Goal: Task Accomplishment & Management: Complete application form

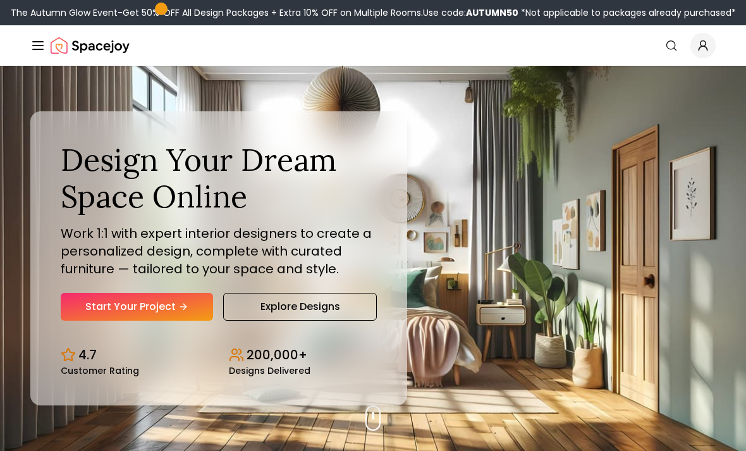
click at [187, 309] on icon "Hero section" at bounding box center [184, 306] width 3 height 6
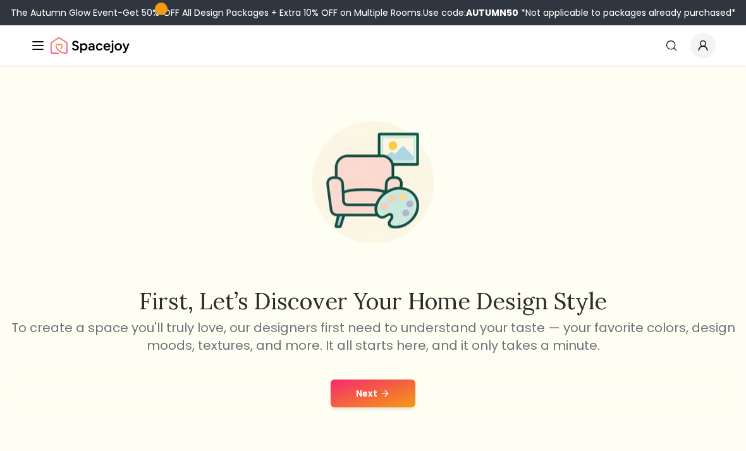
click at [380, 393] on icon at bounding box center [385, 393] width 10 height 10
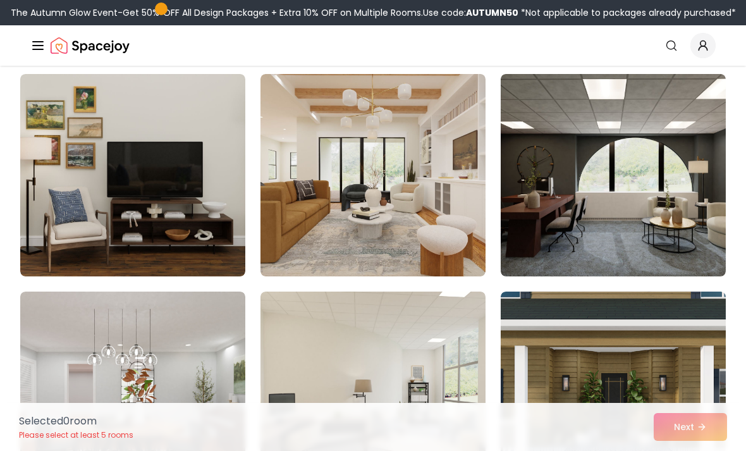
scroll to position [99, 0]
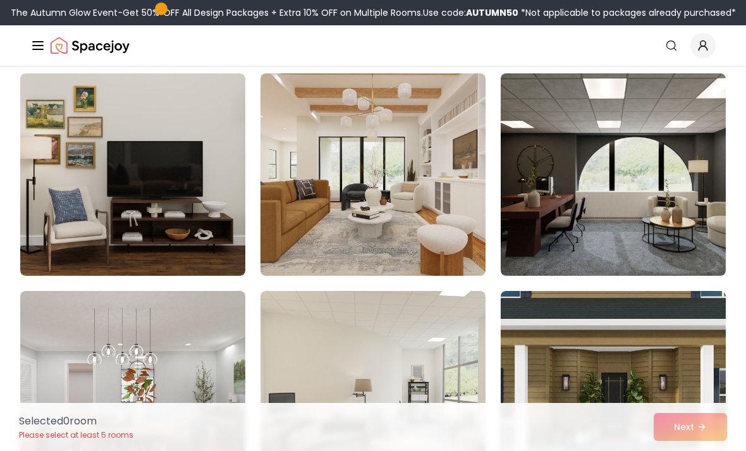
click at [360, 195] on img at bounding box center [372, 174] width 225 height 202
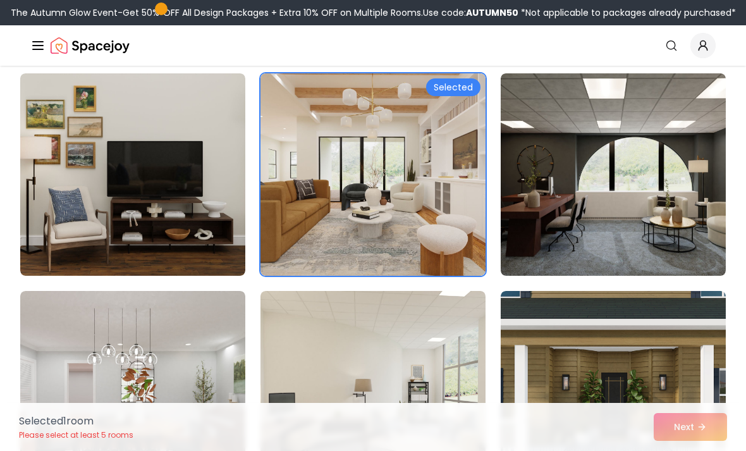
click at [162, 222] on img at bounding box center [132, 174] width 225 height 202
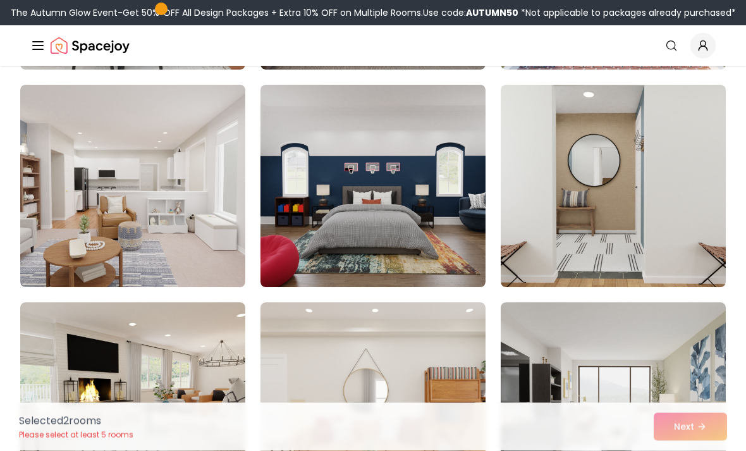
scroll to position [522, 0]
click at [664, 212] on img at bounding box center [613, 186] width 225 height 202
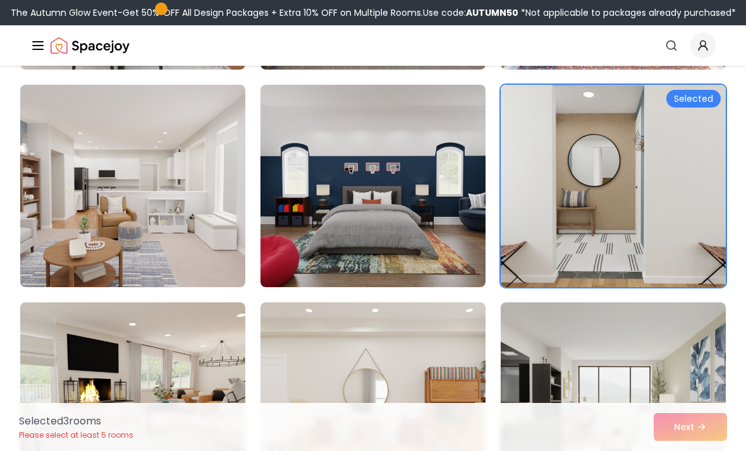
click at [165, 247] on img at bounding box center [132, 186] width 225 height 202
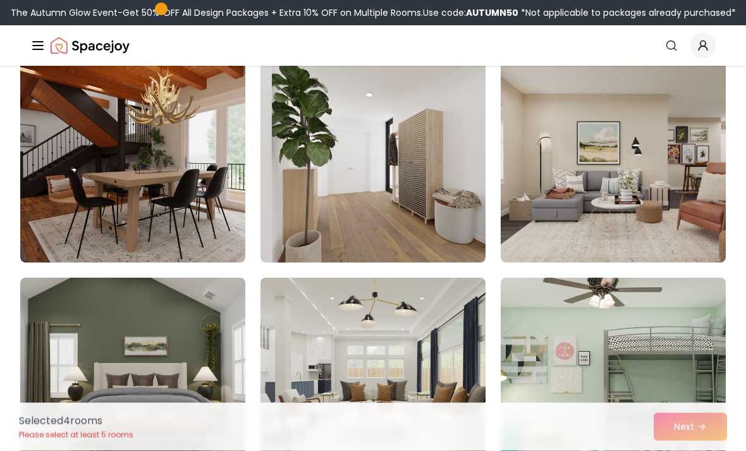
scroll to position [1199, 0]
click at [700, 450] on div "Selected 4 room s Please select at least 5 rooms Next" at bounding box center [373, 427] width 728 height 48
click at [697, 450] on div "Selected 4 room s Please select at least 5 rooms Next" at bounding box center [373, 427] width 728 height 48
click at [693, 450] on div "Selected 4 room s Please select at least 5 rooms Next" at bounding box center [373, 427] width 728 height 48
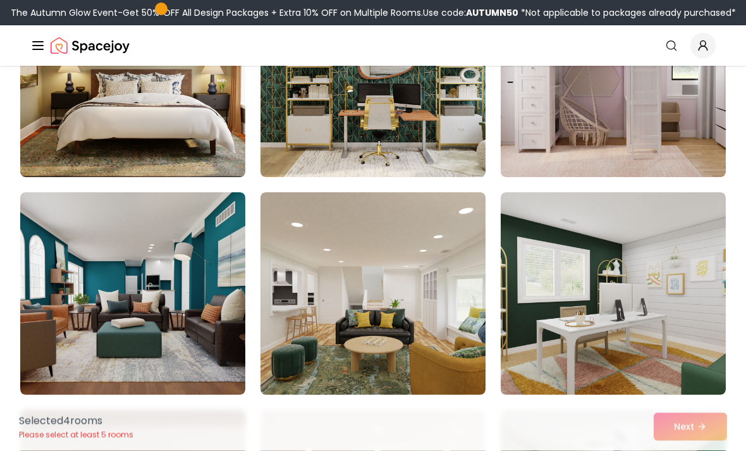
scroll to position [1720, 0]
click at [675, 272] on img at bounding box center [613, 293] width 225 height 202
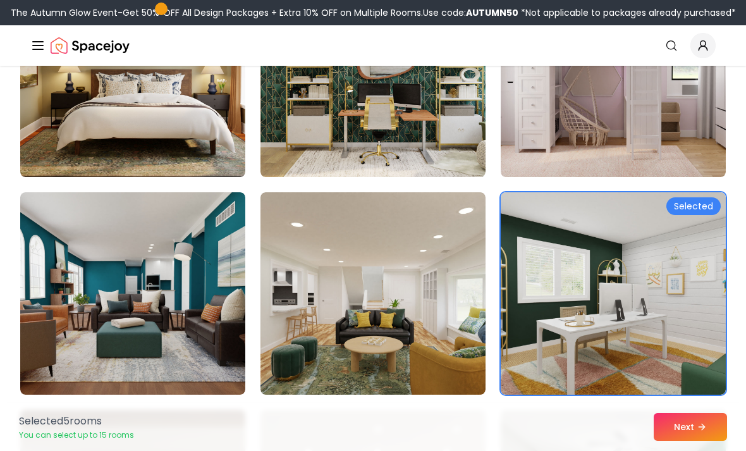
click at [704, 432] on icon at bounding box center [702, 427] width 10 height 10
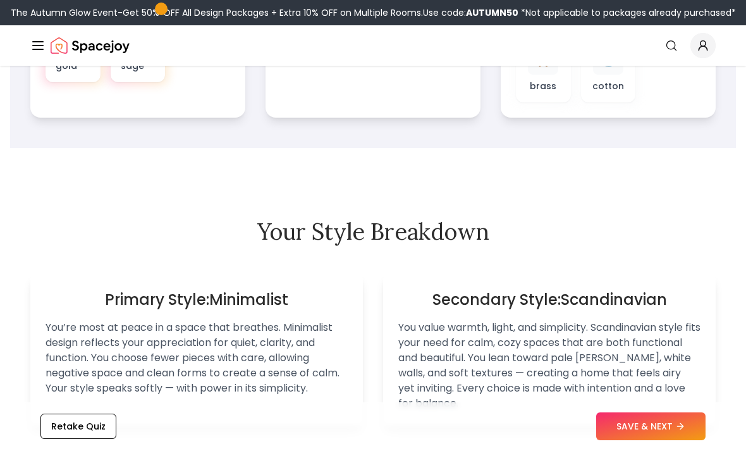
scroll to position [724, 0]
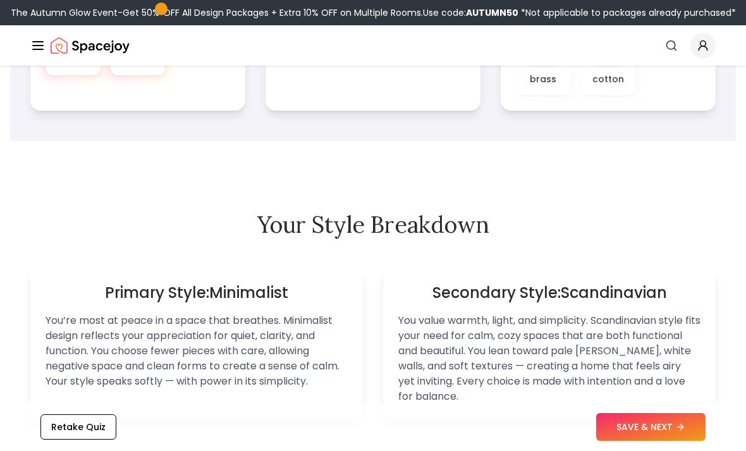
click at [661, 441] on button "SAVE & NEXT" at bounding box center [650, 427] width 109 height 28
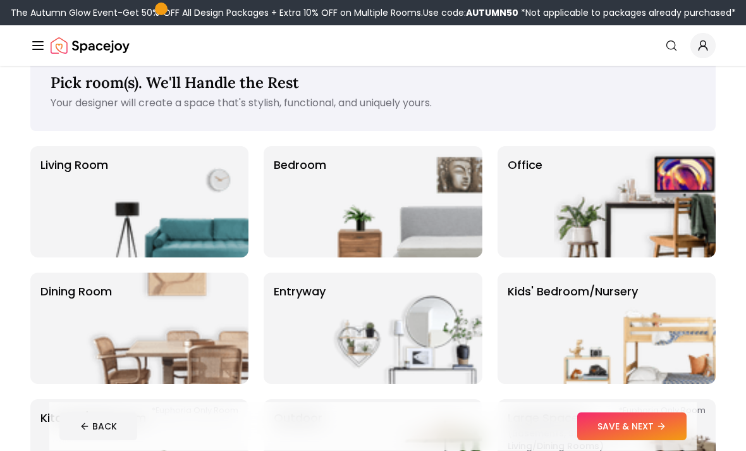
scroll to position [28, 0]
click at [664, 214] on img at bounding box center [635, 201] width 162 height 111
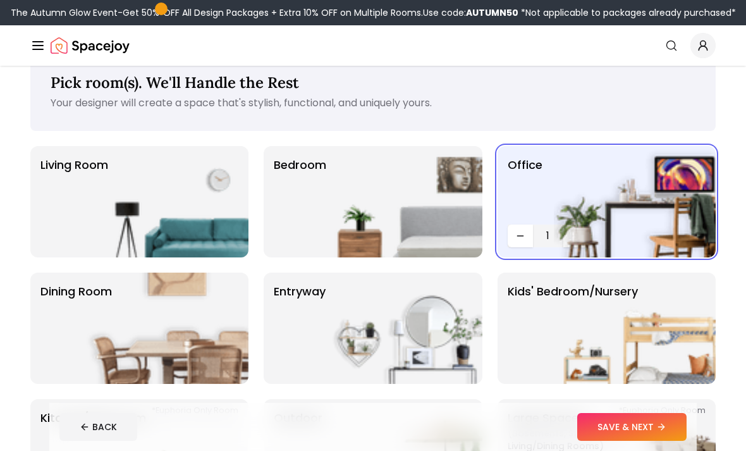
click at [656, 441] on button "SAVE & NEXT" at bounding box center [631, 427] width 109 height 28
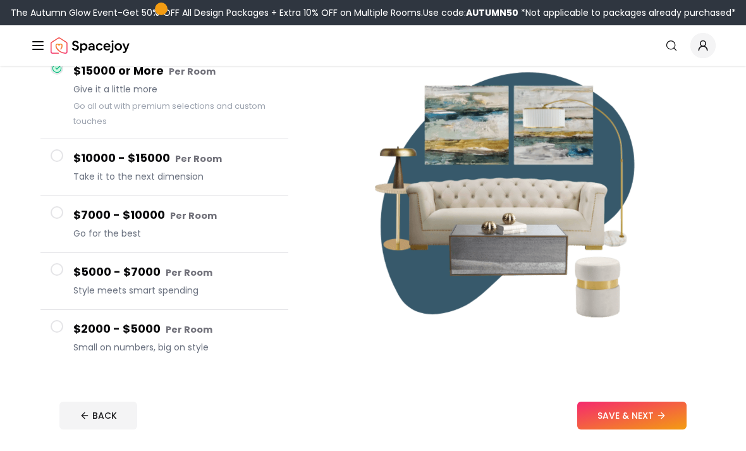
scroll to position [140, 0]
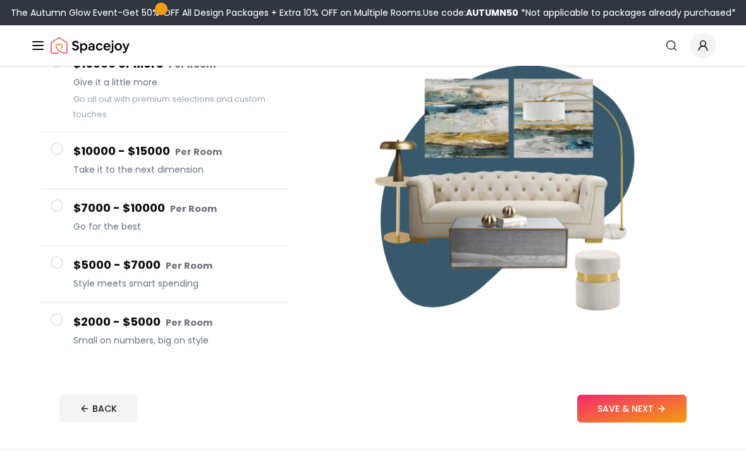
click at [186, 329] on small "Per Room" at bounding box center [189, 322] width 47 height 13
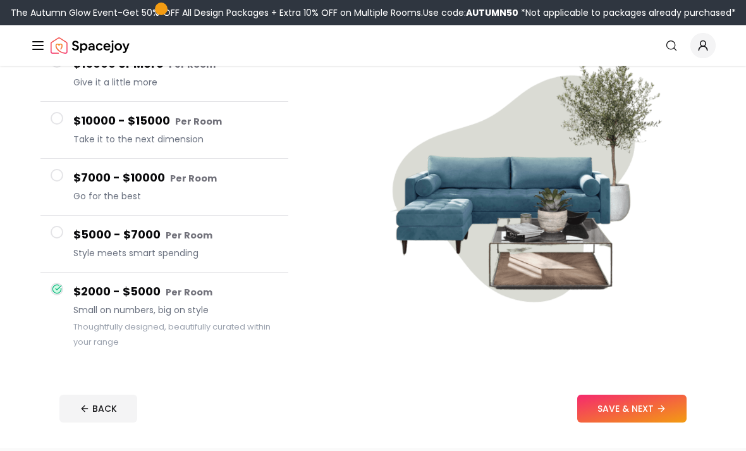
click at [649, 413] on button "SAVE & NEXT" at bounding box center [631, 408] width 109 height 28
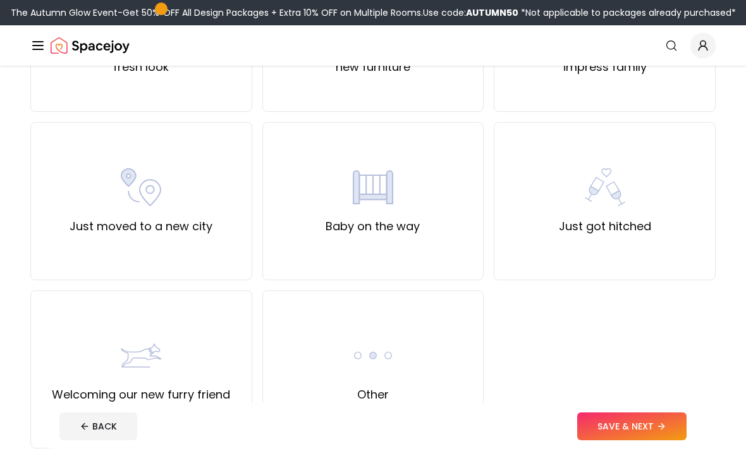
scroll to position [389, 0]
click at [432, 358] on div "Other" at bounding box center [373, 369] width 222 height 158
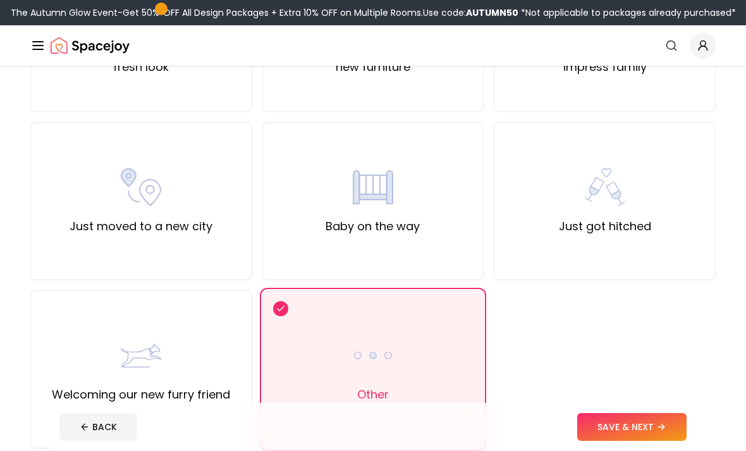
click at [638, 441] on button "SAVE & NEXT" at bounding box center [631, 427] width 109 height 28
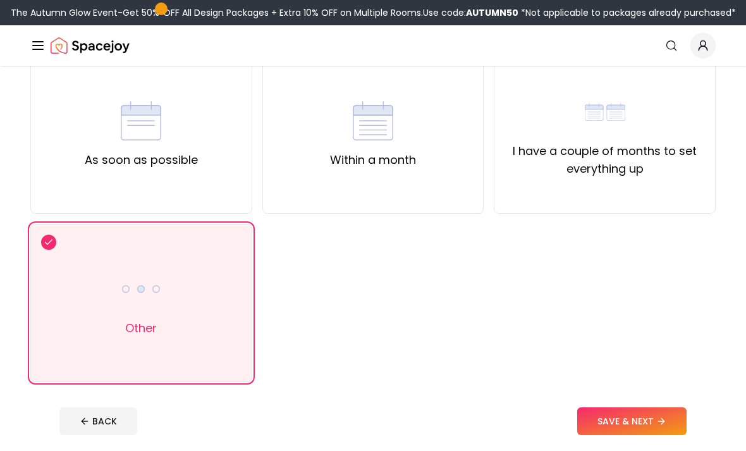
scroll to position [119, 0]
click at [197, 185] on div "As soon as possible" at bounding box center [141, 135] width 222 height 158
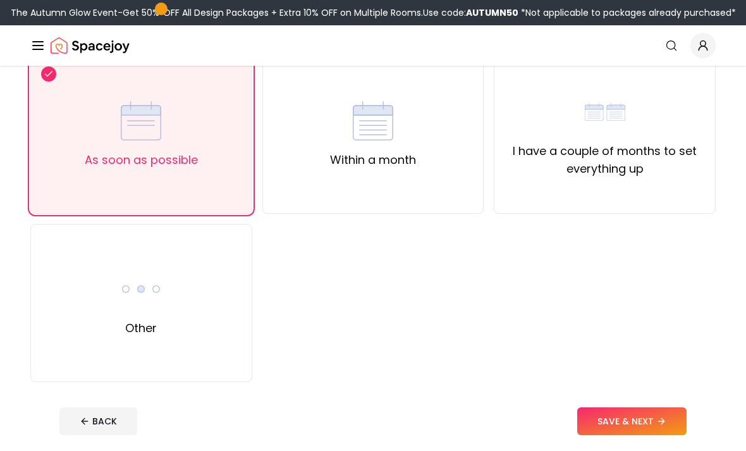
click at [666, 425] on icon at bounding box center [661, 421] width 10 height 10
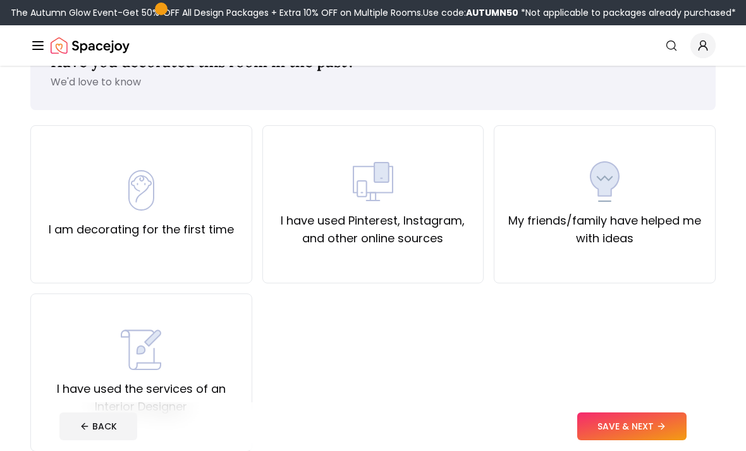
scroll to position [49, 0]
click at [435, 230] on label "I have used Pinterest, Instagram, and other online sources" at bounding box center [373, 229] width 200 height 35
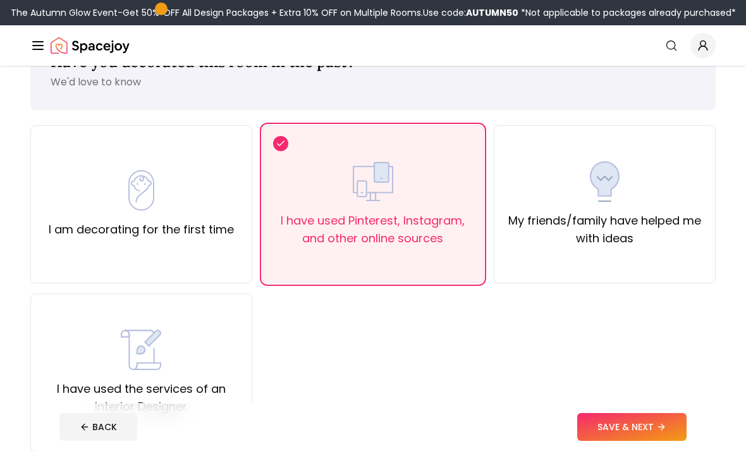
click at [654, 441] on button "SAVE & NEXT" at bounding box center [631, 427] width 109 height 28
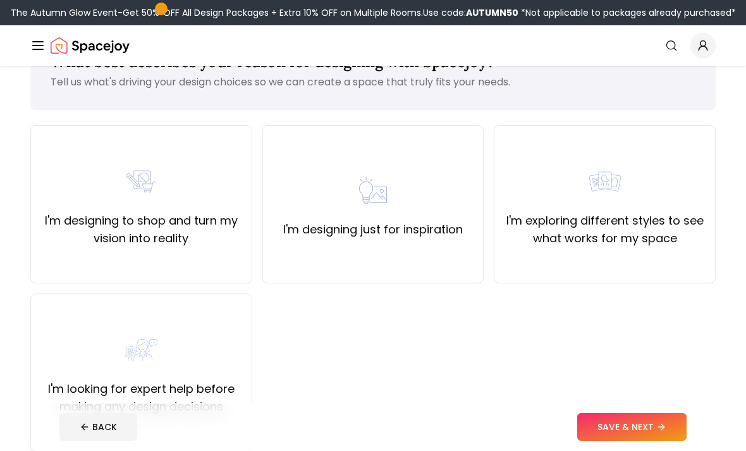
click at [441, 250] on div "I'm designing just for inspiration" at bounding box center [373, 204] width 222 height 158
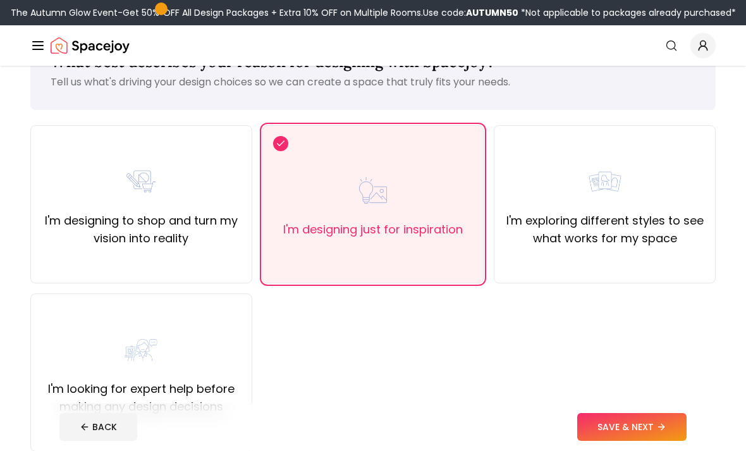
click at [648, 441] on button "SAVE & NEXT" at bounding box center [631, 427] width 109 height 28
